Goal: Information Seeking & Learning: Stay updated

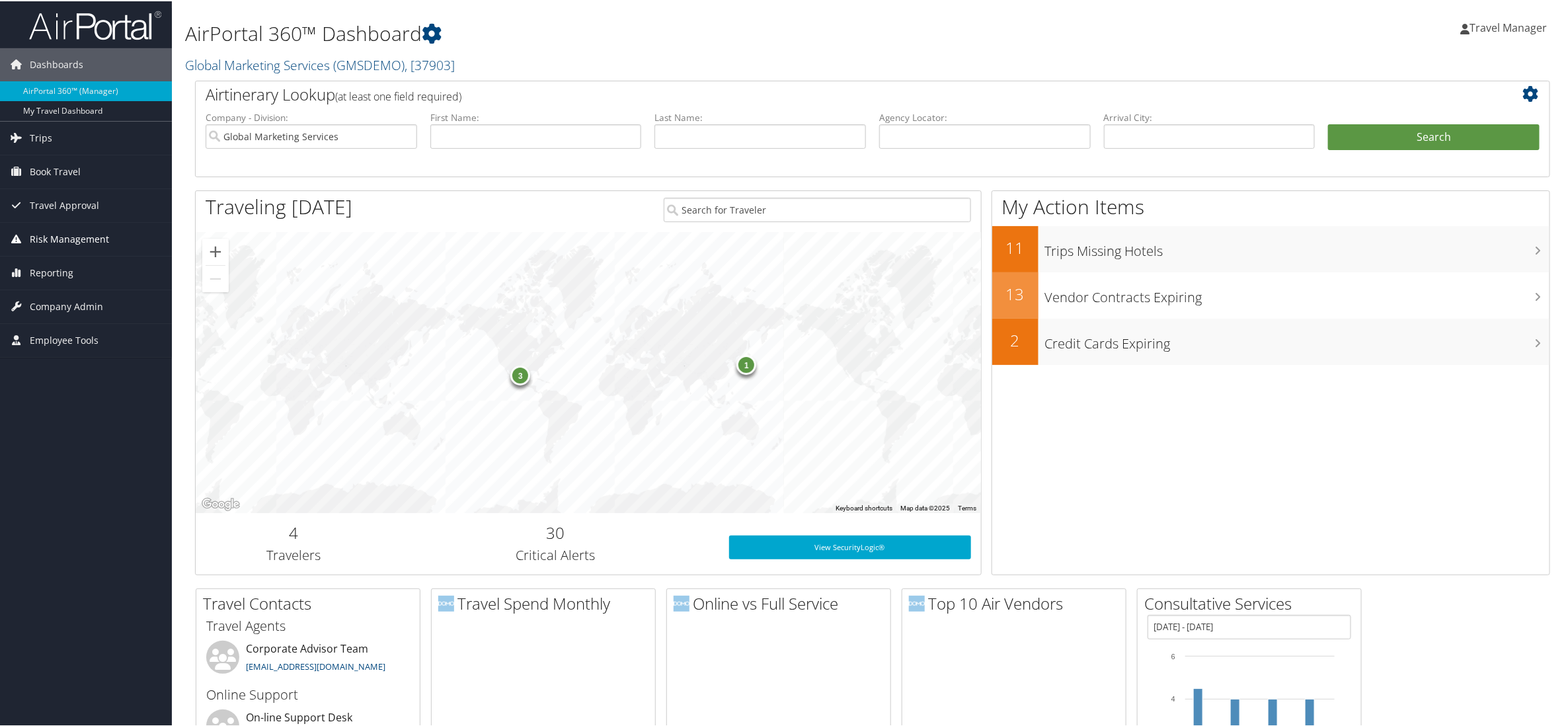
click at [43, 234] on span "Risk Management" at bounding box center [69, 238] width 79 height 33
click at [45, 326] on link "Notifications" at bounding box center [86, 323] width 172 height 20
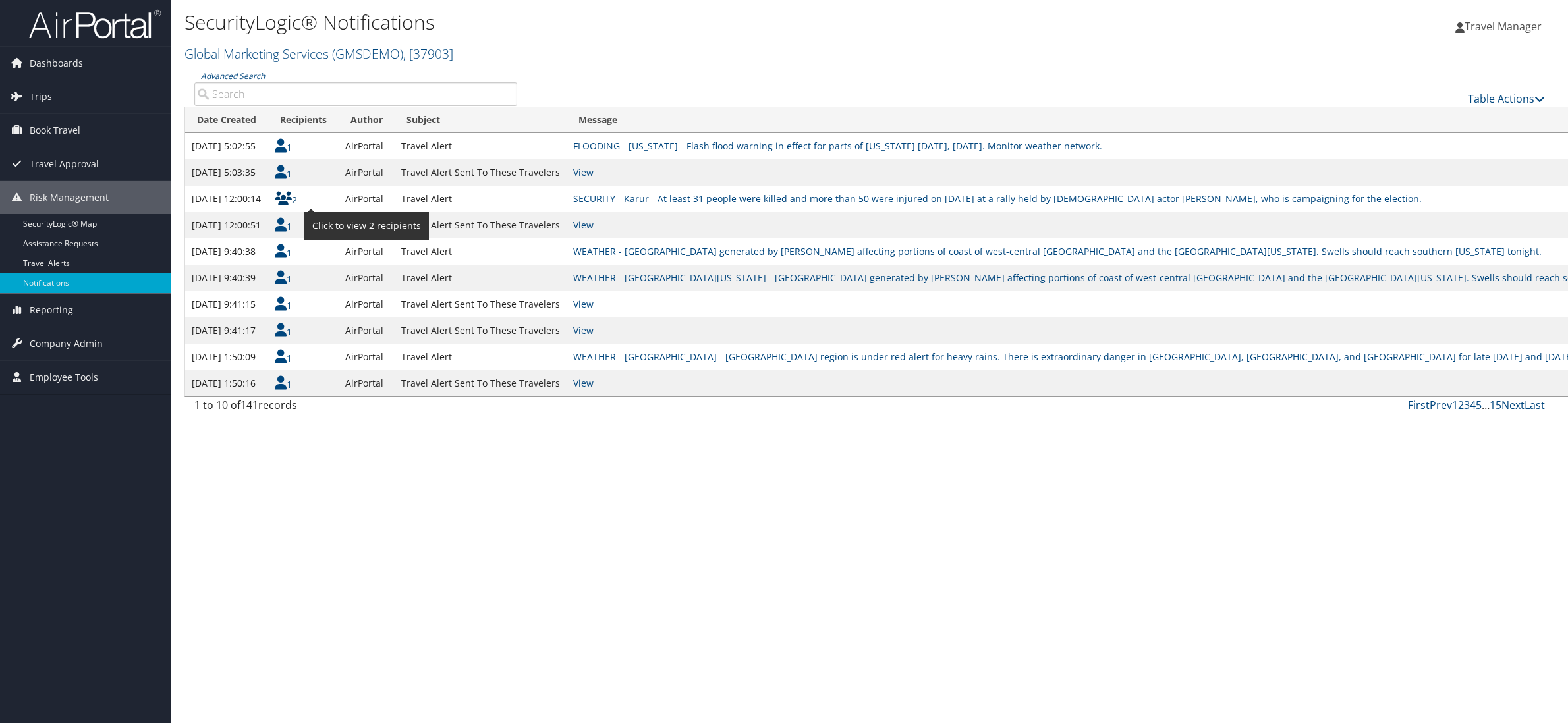
click at [292, 201] on icon at bounding box center [283, 198] width 17 height 14
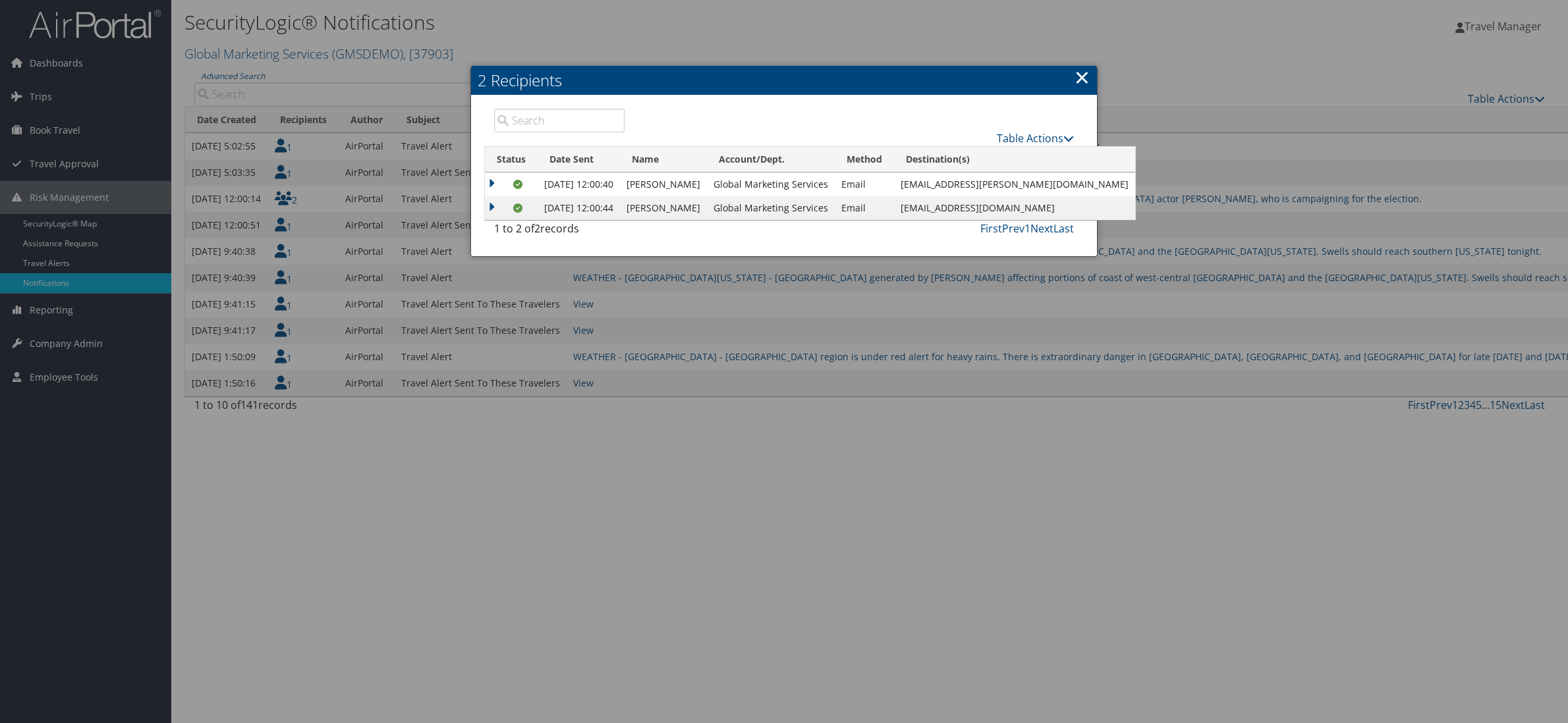
click at [1085, 77] on link "×" at bounding box center [1082, 77] width 15 height 26
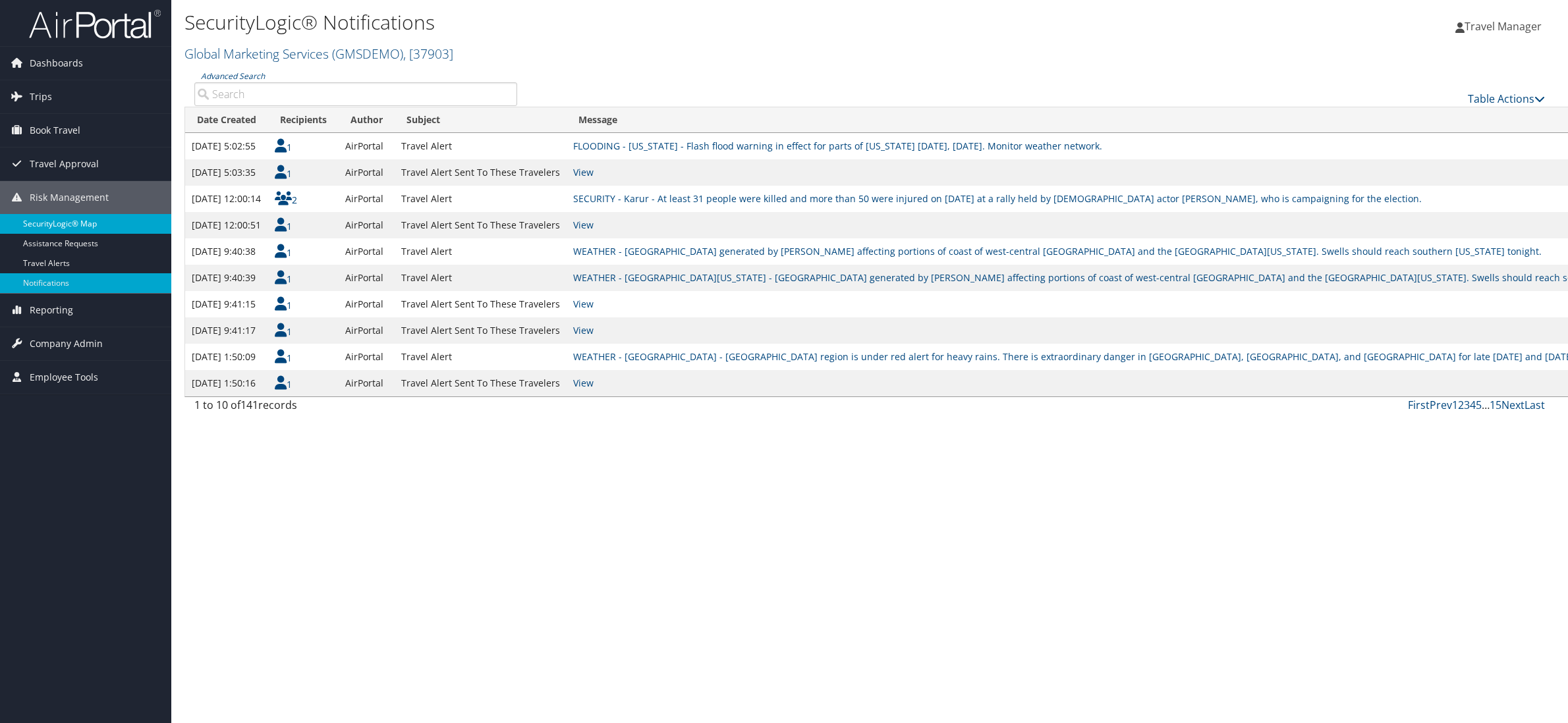
click at [59, 222] on link "SecurityLogic® Map" at bounding box center [85, 224] width 171 height 20
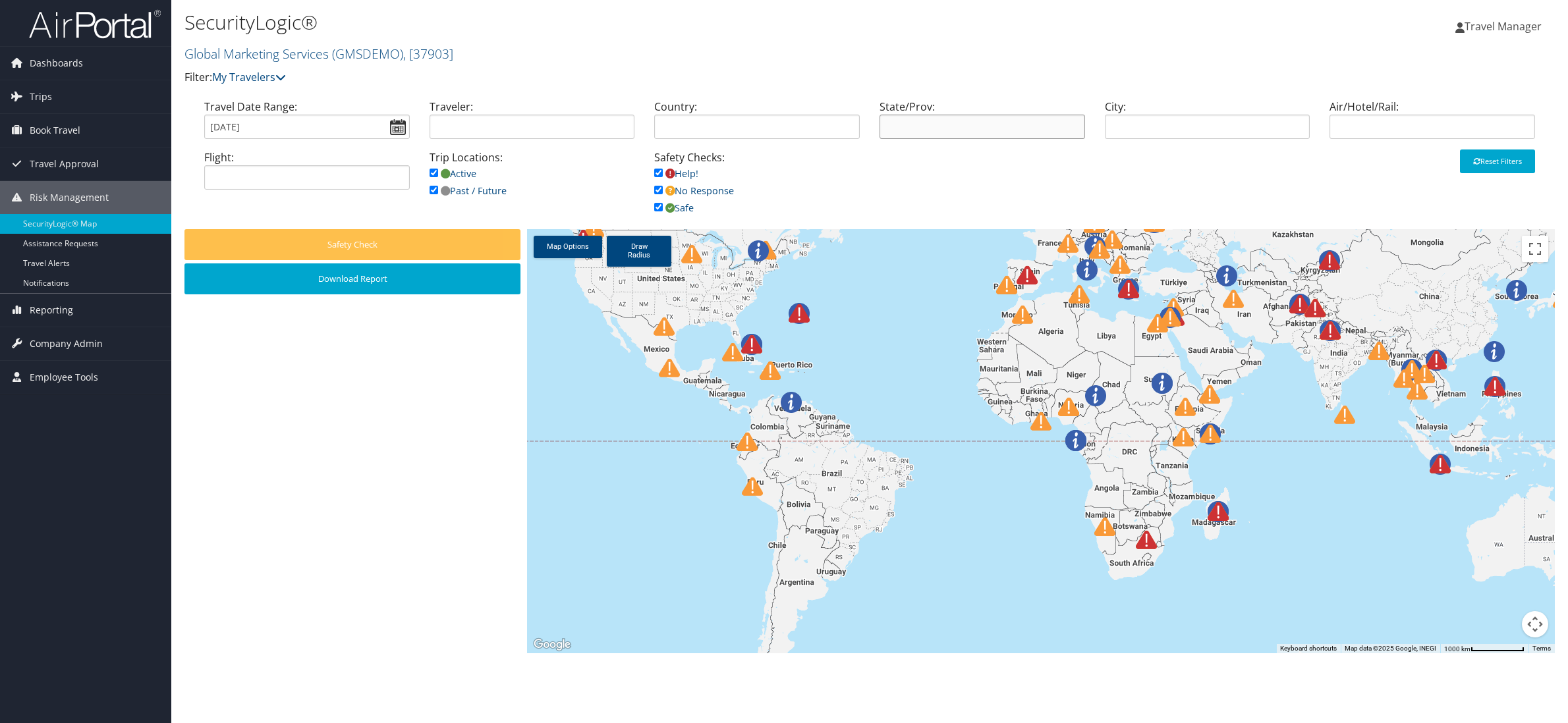
click at [924, 128] on input "search" at bounding box center [983, 127] width 206 height 25
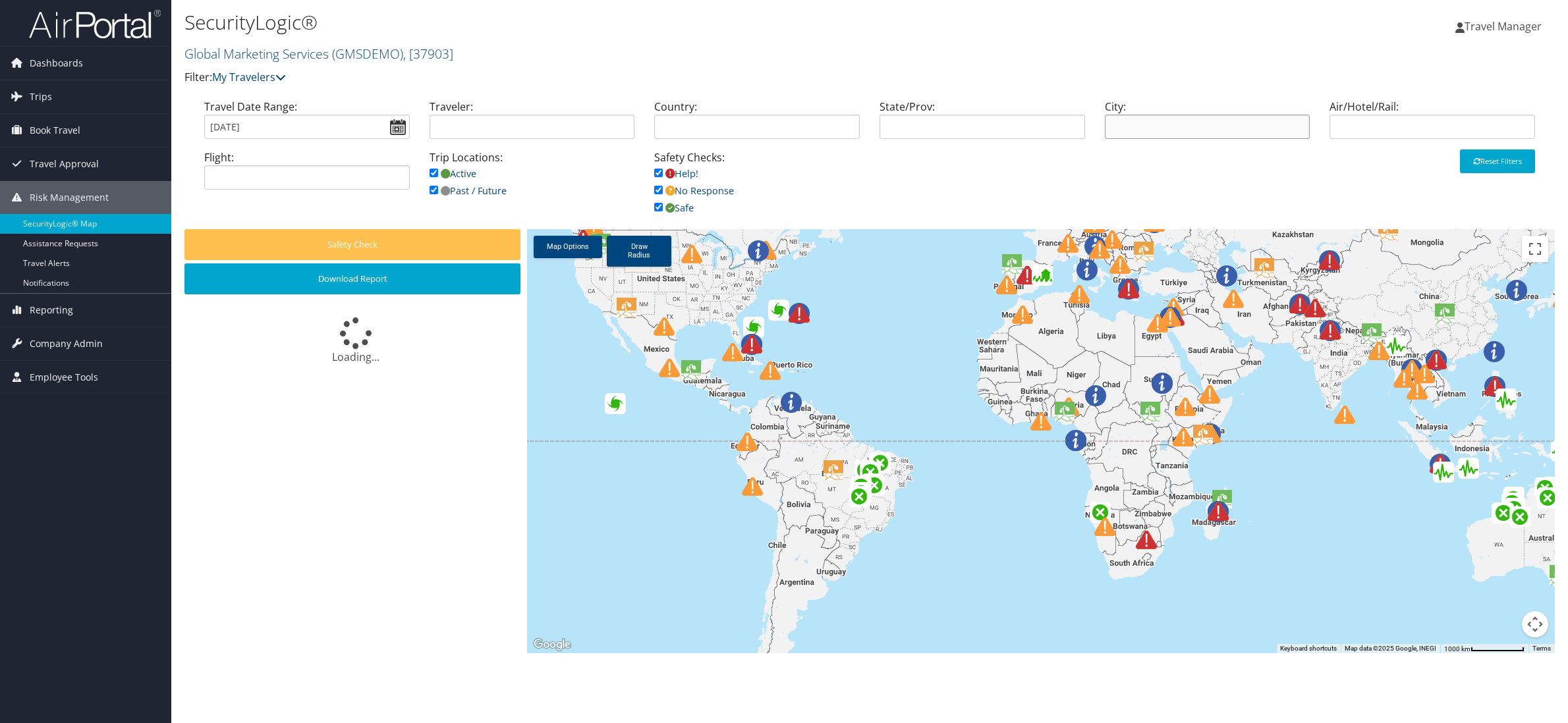
click at [1181, 132] on input "search" at bounding box center [1208, 127] width 206 height 25
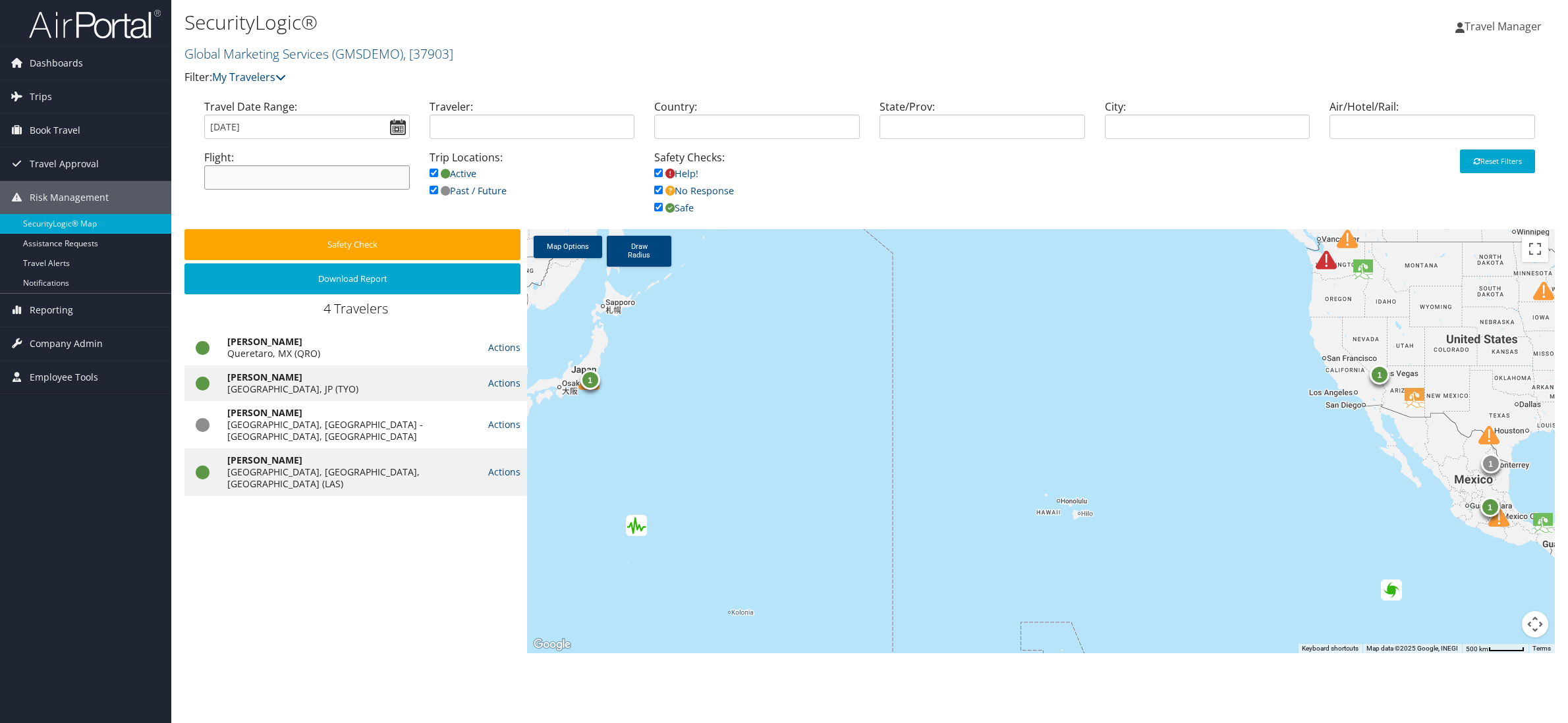
click at [274, 173] on input "search" at bounding box center [307, 177] width 206 height 25
